Goal: Ask a question

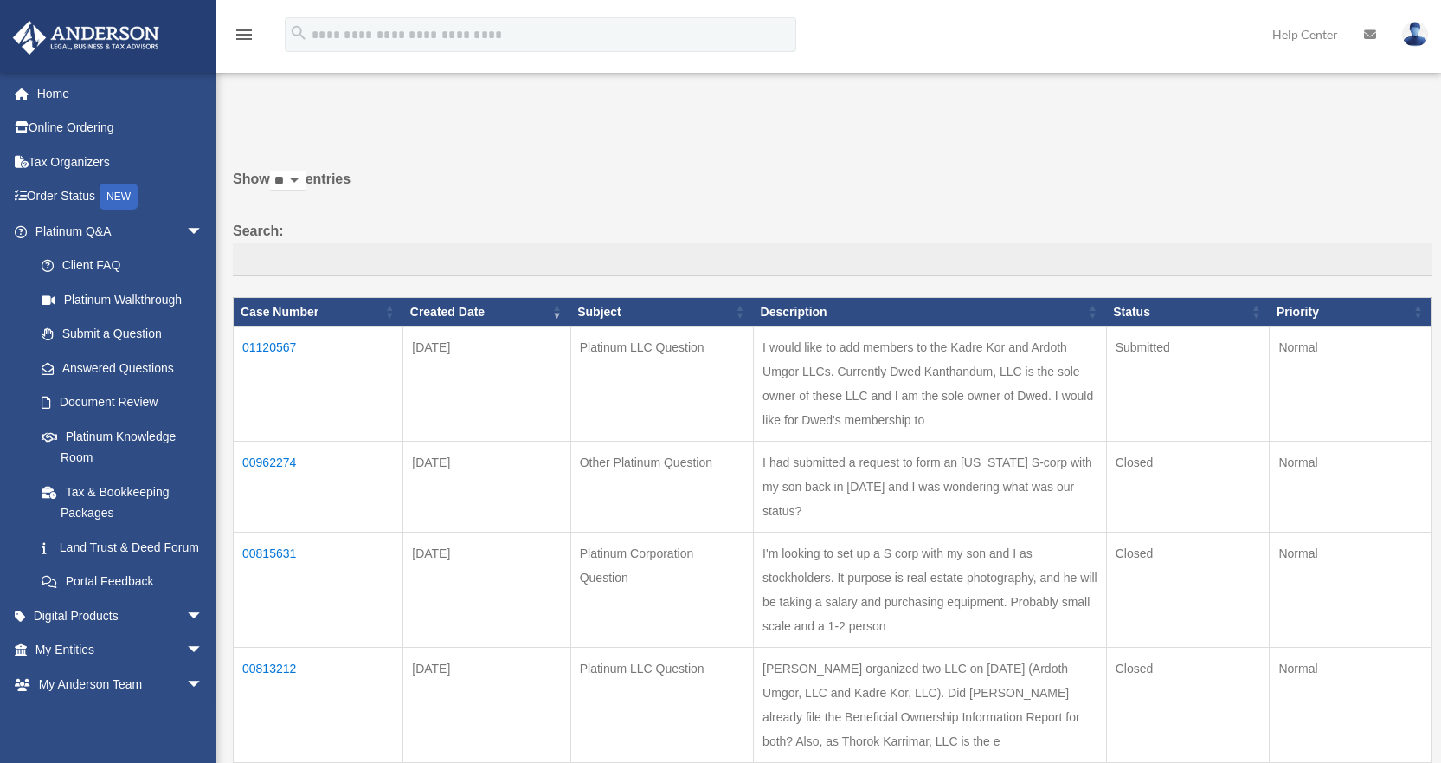
scroll to position [119, 0]
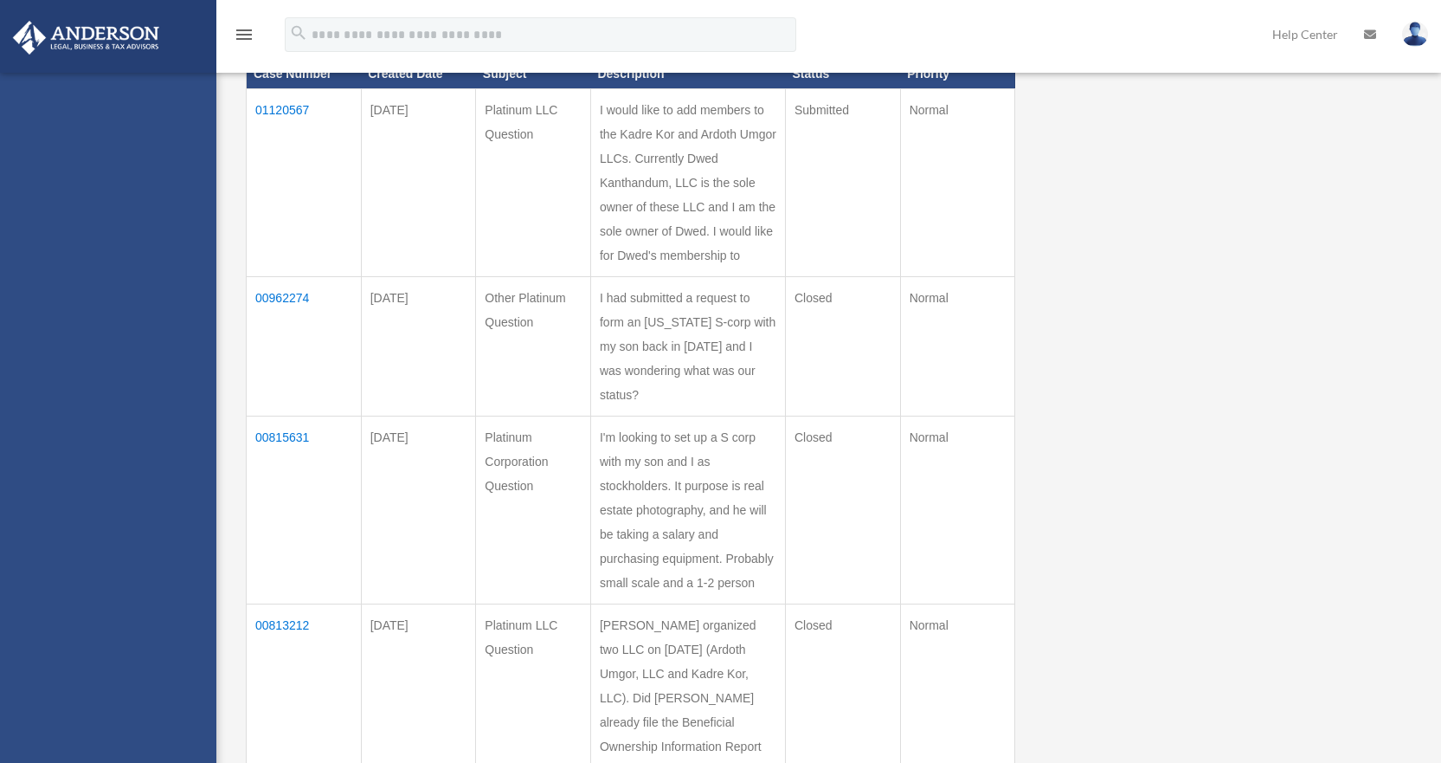
scroll to position [119, 0]
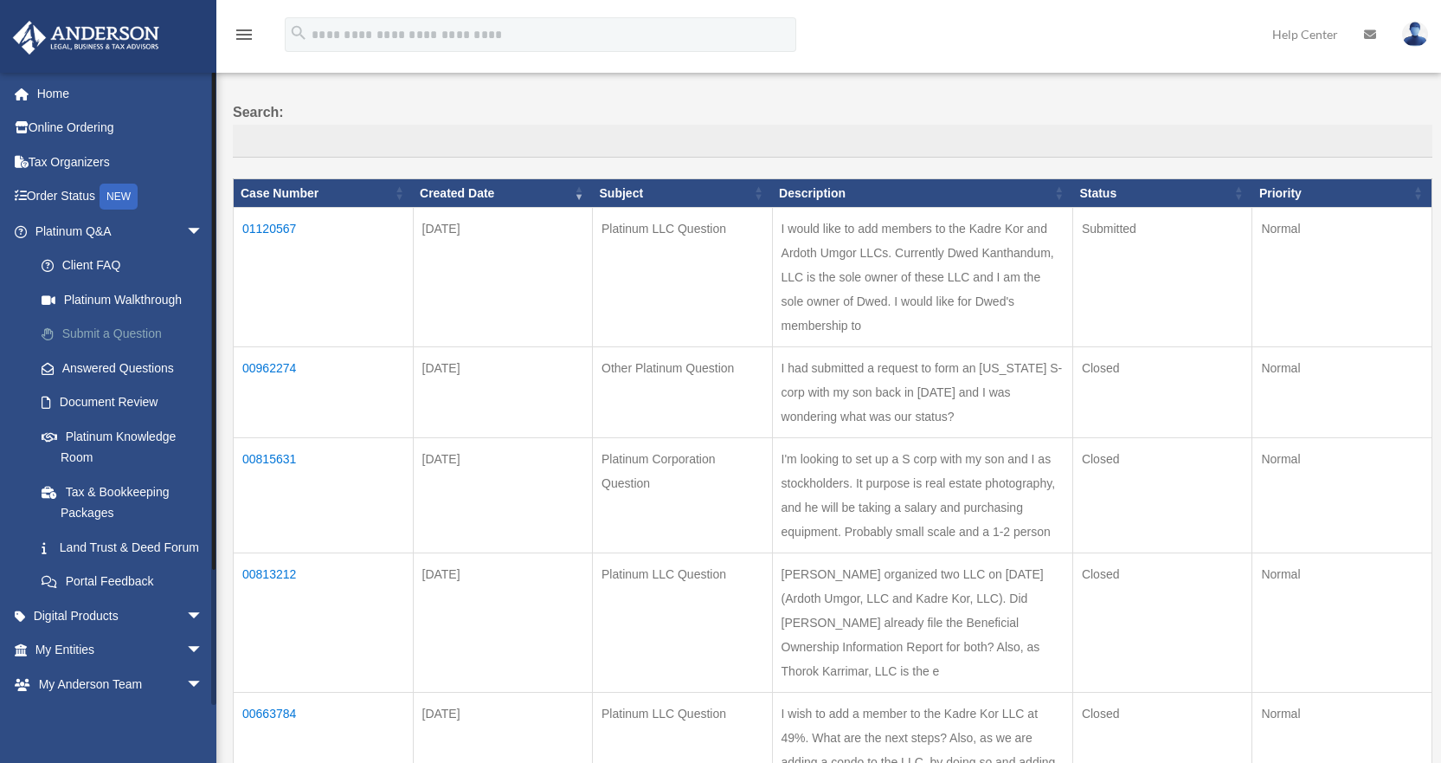
click at [99, 336] on link "Submit a Question" at bounding box center [126, 334] width 205 height 35
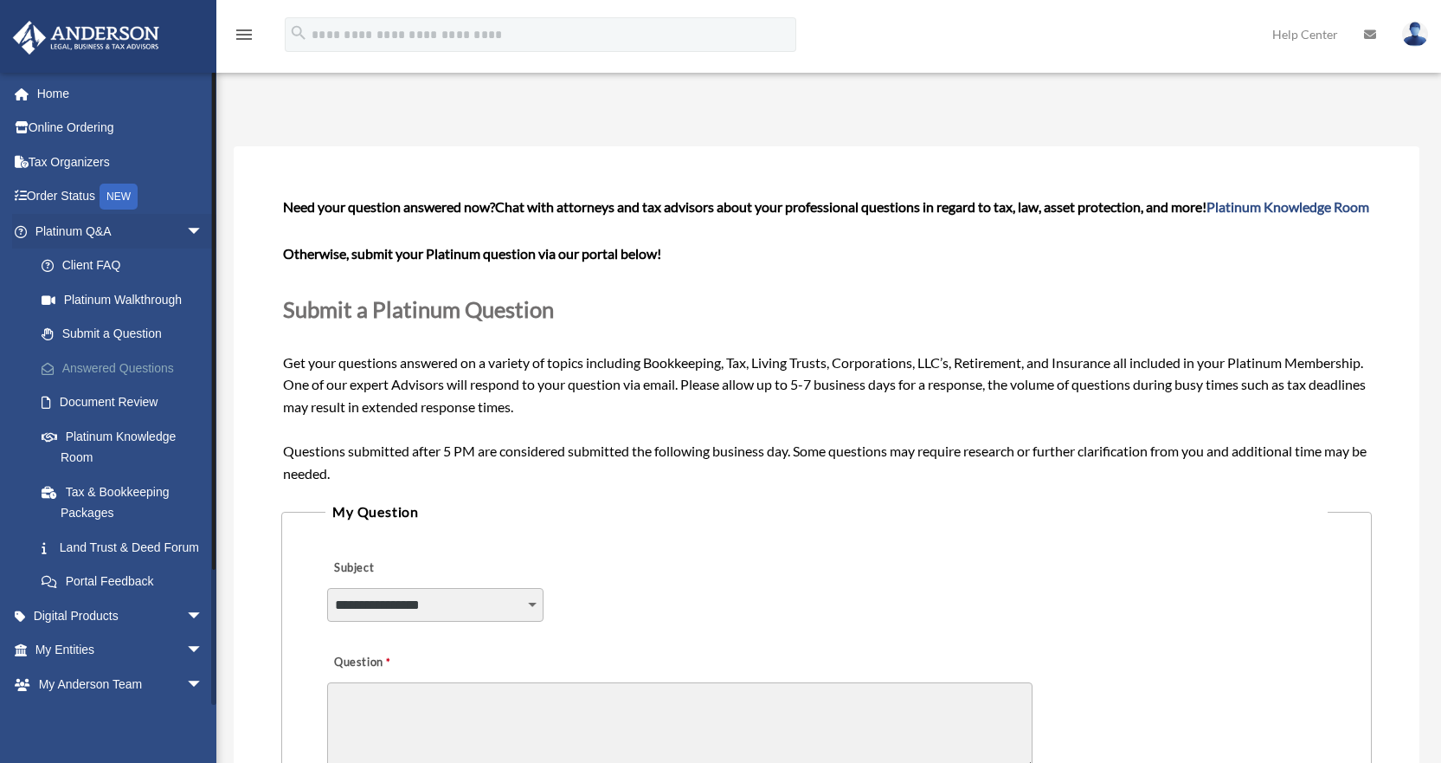
click at [161, 370] on link "Answered Questions" at bounding box center [126, 368] width 205 height 35
